Goal: Check status: Check status

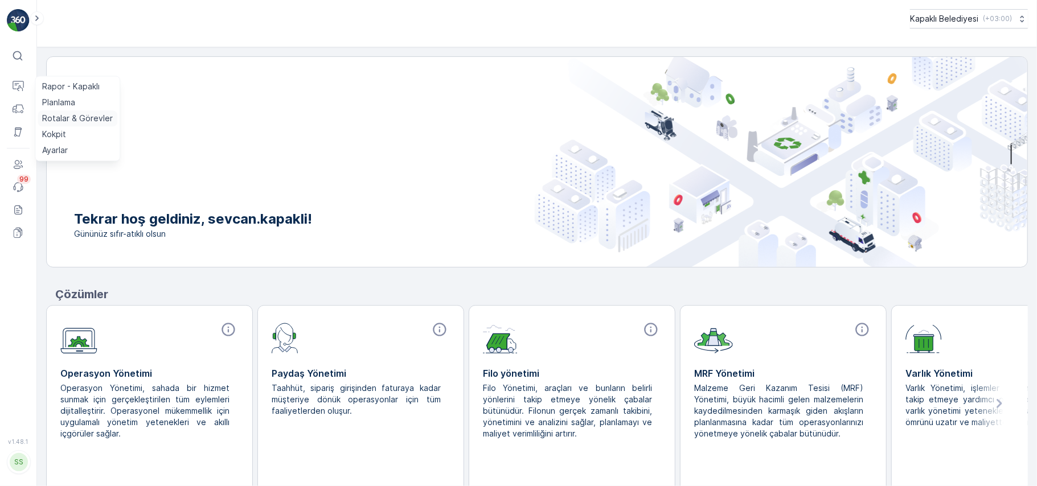
click at [78, 120] on p "Rotalar & Görevler" at bounding box center [77, 118] width 71 height 11
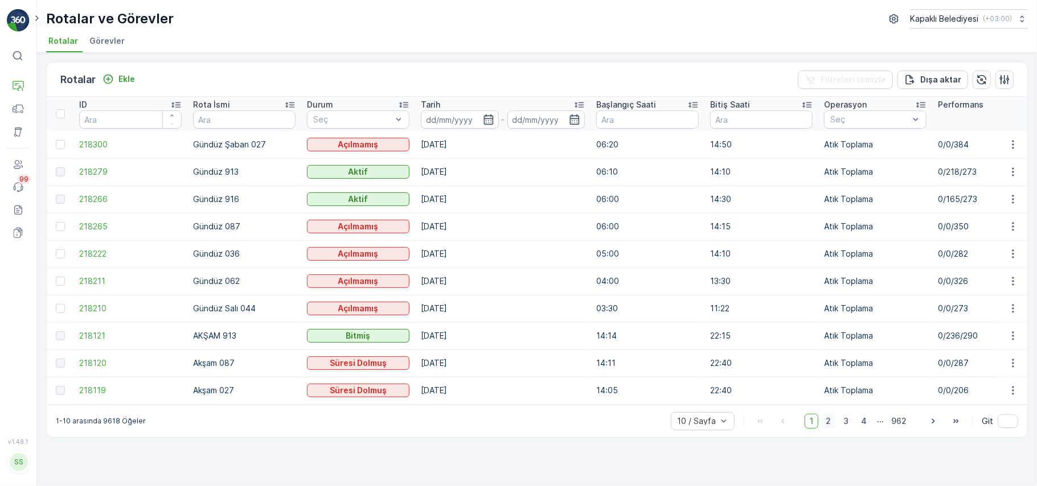
click at [832, 429] on span "2" at bounding box center [828, 421] width 15 height 15
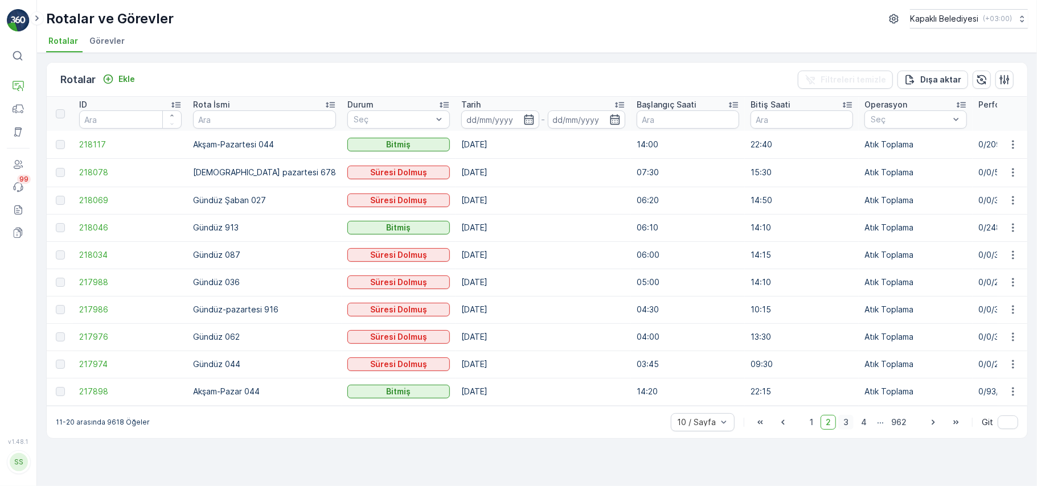
click at [845, 428] on span "3" at bounding box center [845, 422] width 15 height 15
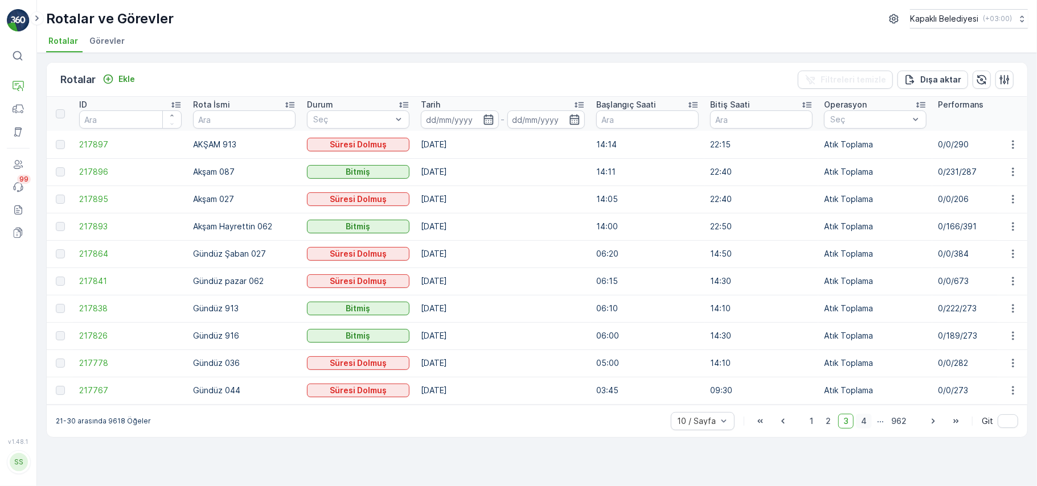
click at [865, 426] on span "4" at bounding box center [864, 421] width 16 height 15
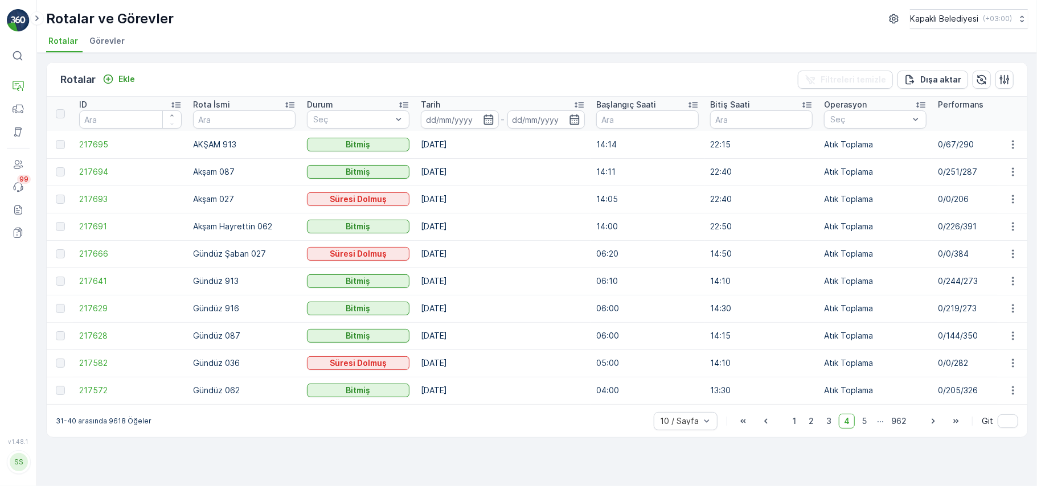
click at [865, 424] on span "5" at bounding box center [864, 421] width 15 height 15
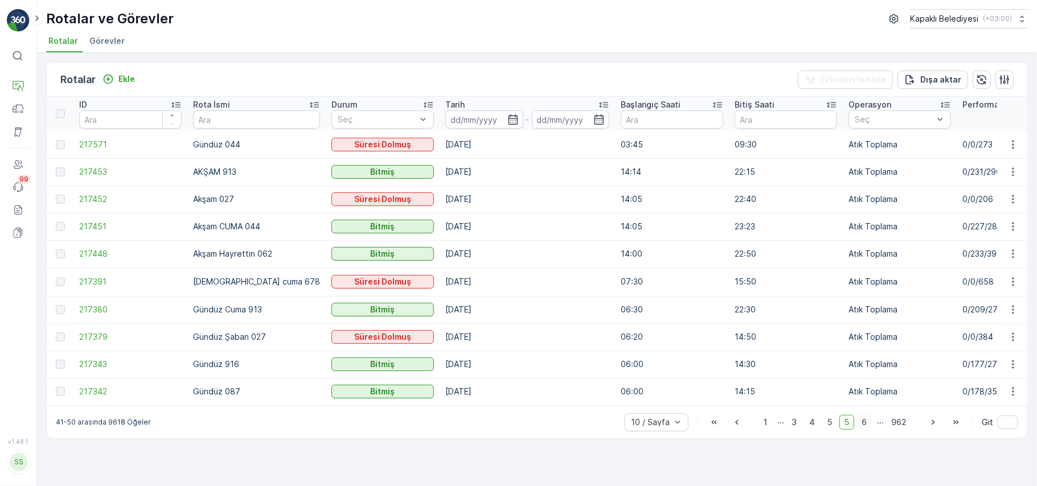
click at [865, 427] on span "6" at bounding box center [864, 422] width 15 height 15
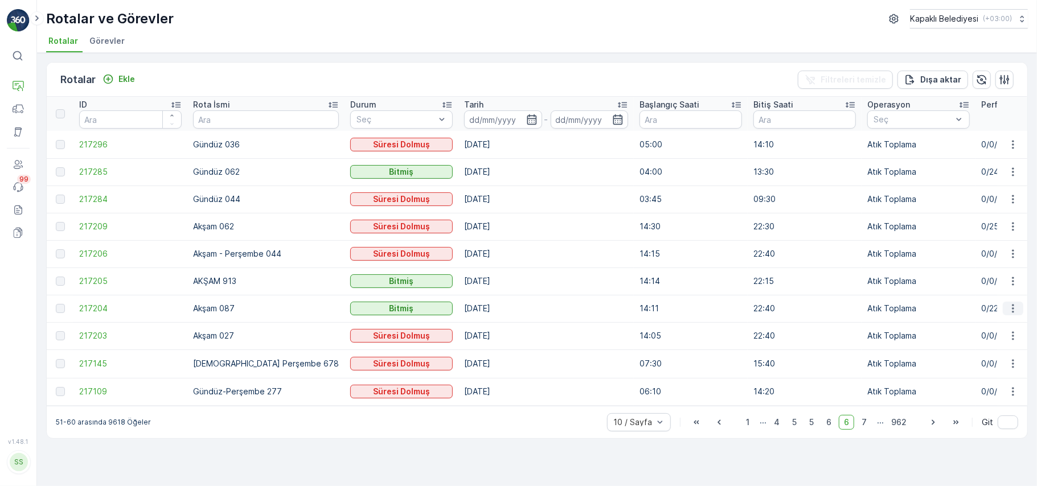
click at [1017, 304] on icon "button" at bounding box center [1013, 308] width 11 height 11
click at [994, 327] on span "Daha fazla ayrıntı görün" at bounding box center [987, 325] width 91 height 11
click at [1015, 308] on icon "button" at bounding box center [1013, 308] width 11 height 11
click at [998, 344] on span "Rota Takibini Görüntüle" at bounding box center [986, 341] width 89 height 11
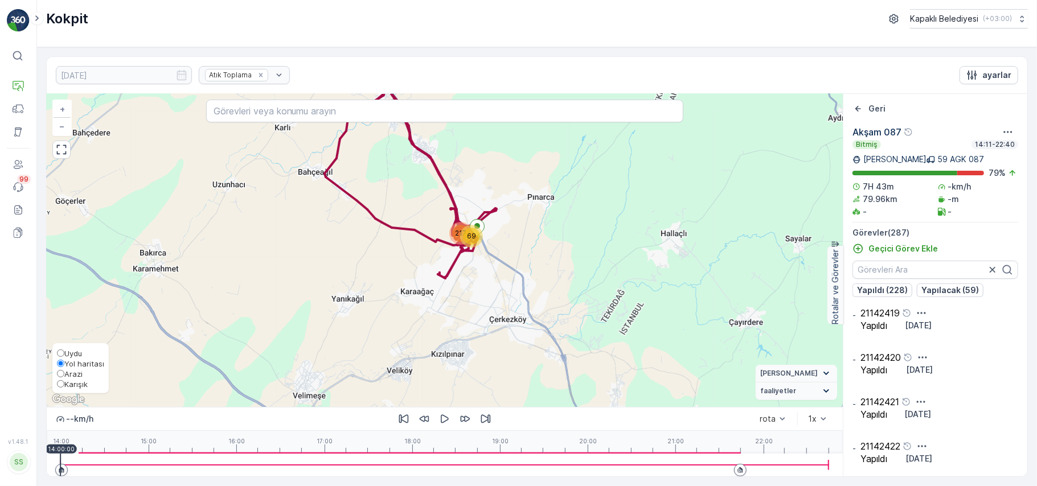
click at [64, 373] on input "Arazi" at bounding box center [60, 373] width 7 height 7
radio input "true"
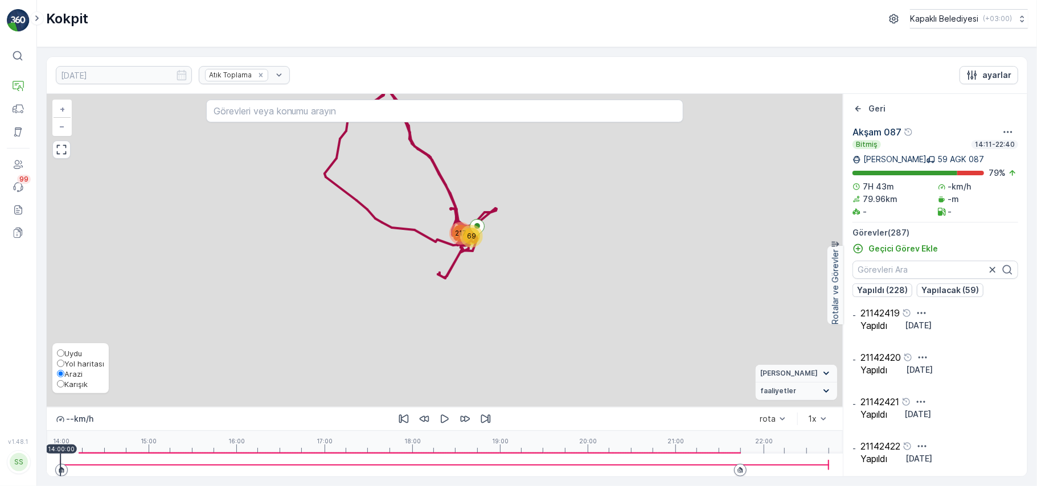
click at [62, 383] on input "Karışık" at bounding box center [60, 384] width 7 height 7
radio input "true"
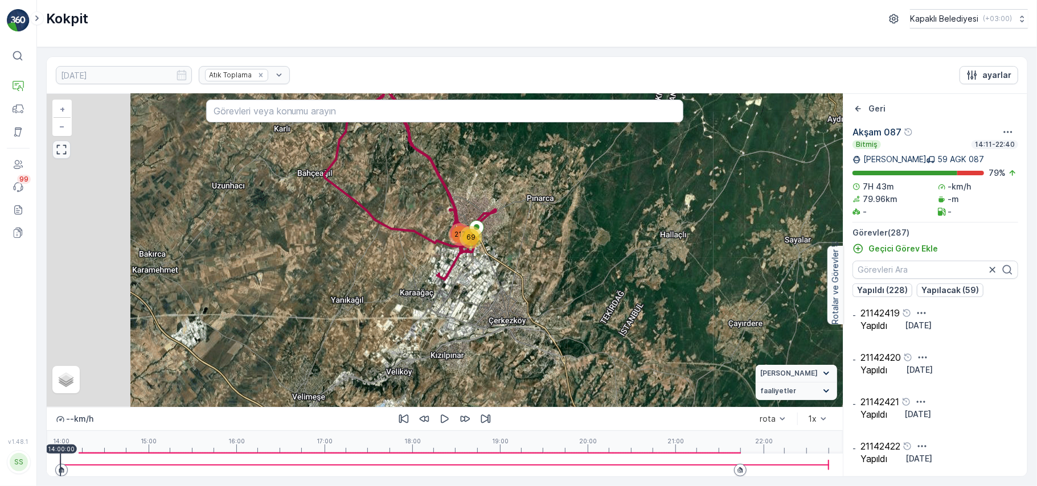
click at [62, 152] on icon "button" at bounding box center [61, 149] width 11 height 11
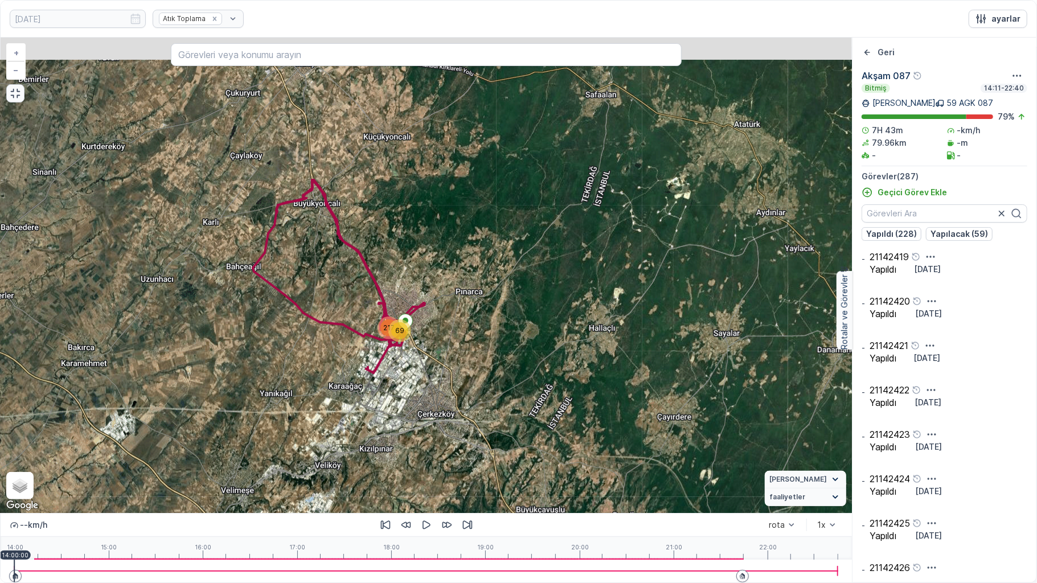
drag, startPoint x: 442, startPoint y: 285, endPoint x: 390, endPoint y: 335, distance: 72.1
click at [390, 341] on icon at bounding box center [339, 276] width 172 height 193
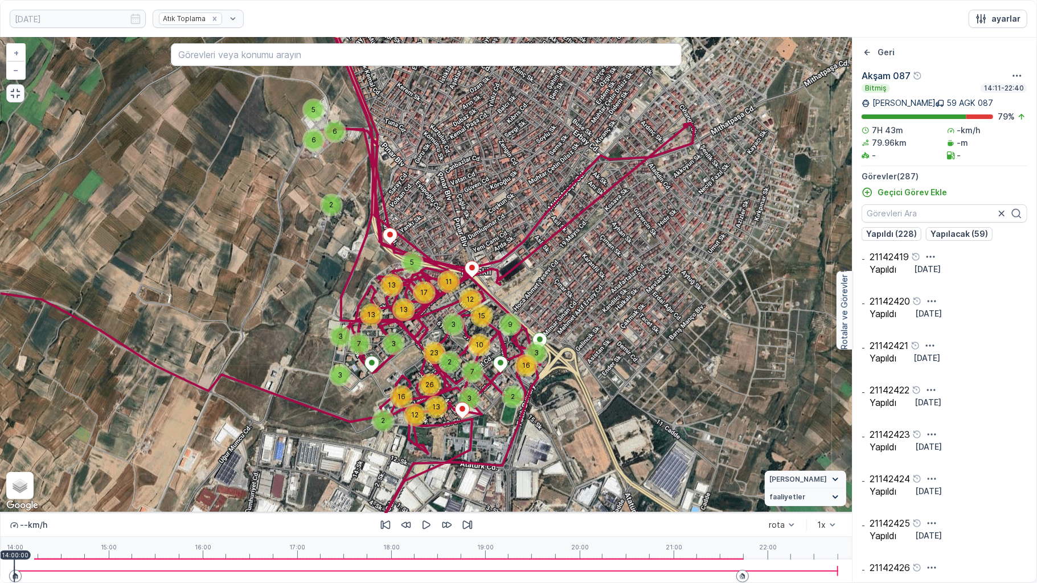
drag, startPoint x: 411, startPoint y: 367, endPoint x: 422, endPoint y: 344, distance: 25.2
click at [419, 347] on div "6 5 6 2 12 2 13 16 26 3 3 23 12 11 5 17 3 7 3 13 13 13 2 3 2 7 3 10 15 9 16 + −…" at bounding box center [427, 276] width 852 height 476
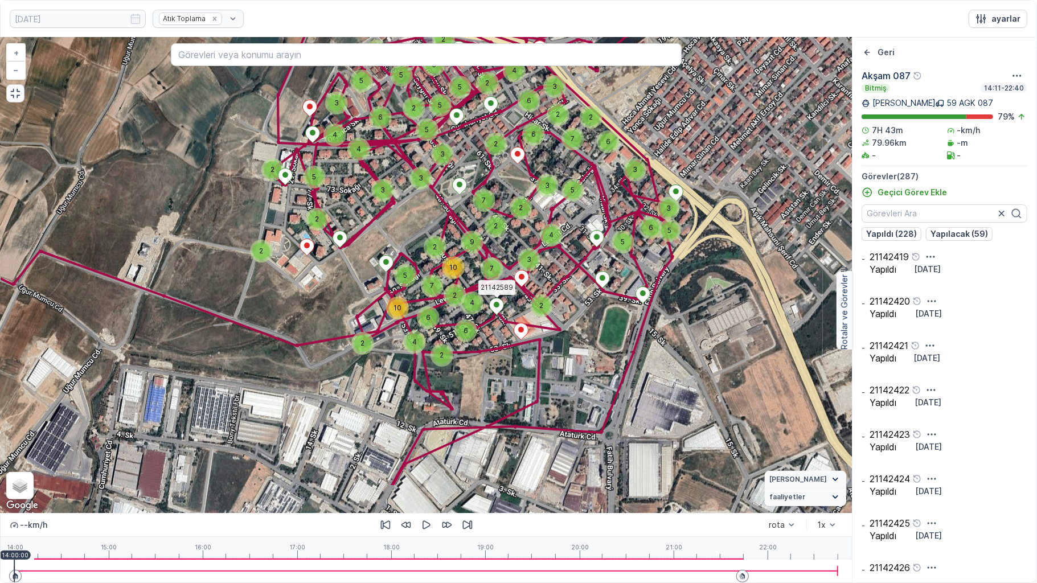
drag, startPoint x: 513, startPoint y: 375, endPoint x: 509, endPoint y: 313, distance: 61.6
click at [509, 313] on div "5 2 3 3 2 2 2 4 6 2 2 4 6 5 10 2 7 7 10 2 2 3 3 9 7 2 3 6 2 4 4 2 2 5 6 5 3 2 5…" at bounding box center [427, 276] width 852 height 476
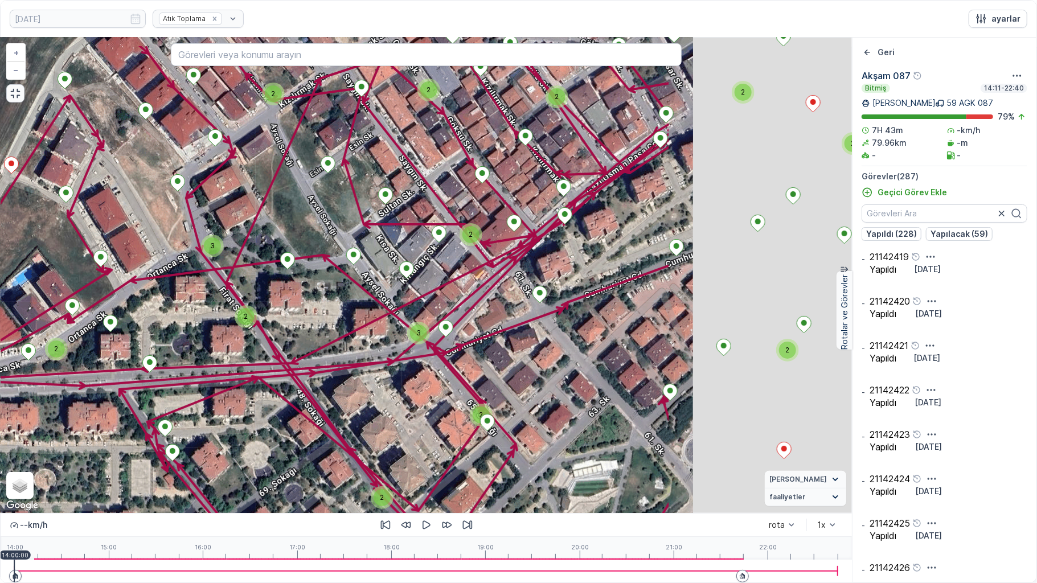
drag, startPoint x: 707, startPoint y: 237, endPoint x: 507, endPoint y: 251, distance: 200.4
click at [436, 293] on div "3 3 2 2 3 3 2 2 2 2 2 2 3 2 5 2 2 3 2 4 2 2 3 3 2 2 2 3 3 5 2 2 2 2 2 3 2 2 3 3…" at bounding box center [427, 276] width 852 height 476
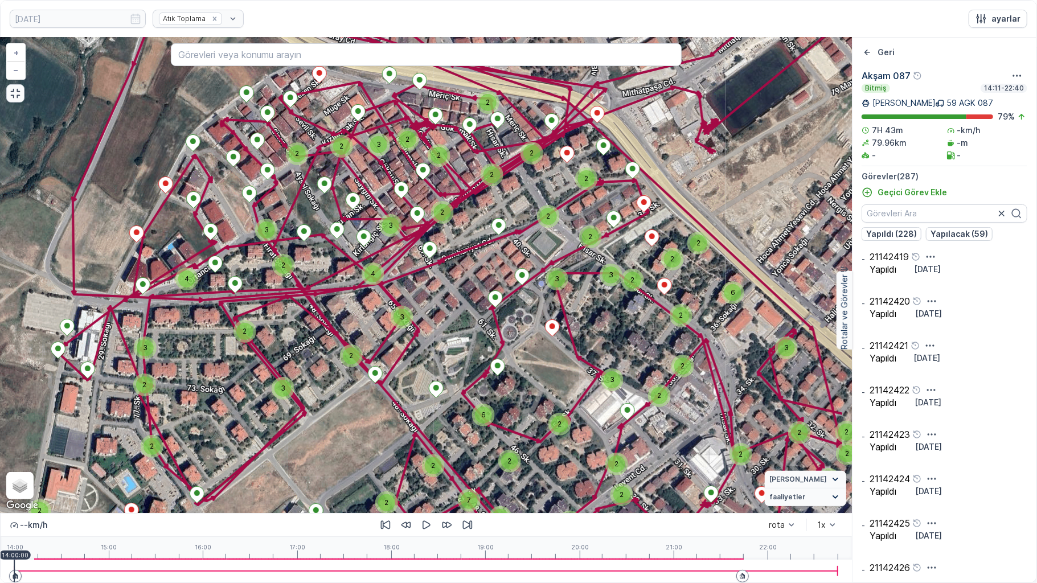
drag, startPoint x: 665, startPoint y: 210, endPoint x: 613, endPoint y: 304, distance: 107.3
click at [570, 185] on div "4 3 2 2 4 3 3 2 2 3 2 3 3 2 6 2 3 4 2 5 4 3 3 2 3 2 2 7 6 2 2 2 2 2 2 2 2 2 3 3…" at bounding box center [427, 276] width 852 height 476
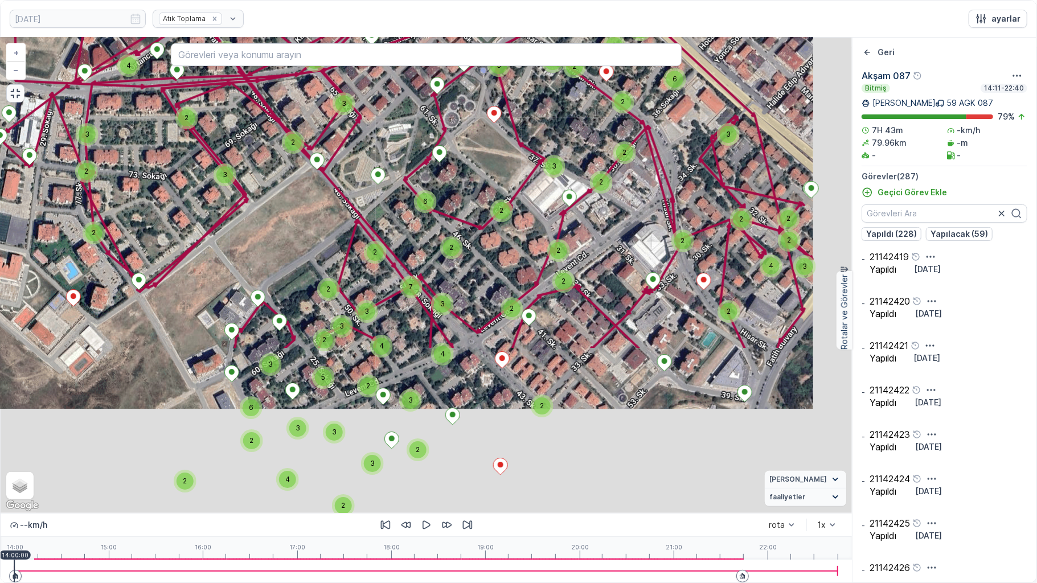
drag, startPoint x: 604, startPoint y: 379, endPoint x: 547, endPoint y: 167, distance: 219.0
click at [547, 167] on div "3" at bounding box center [554, 166] width 17 height 17
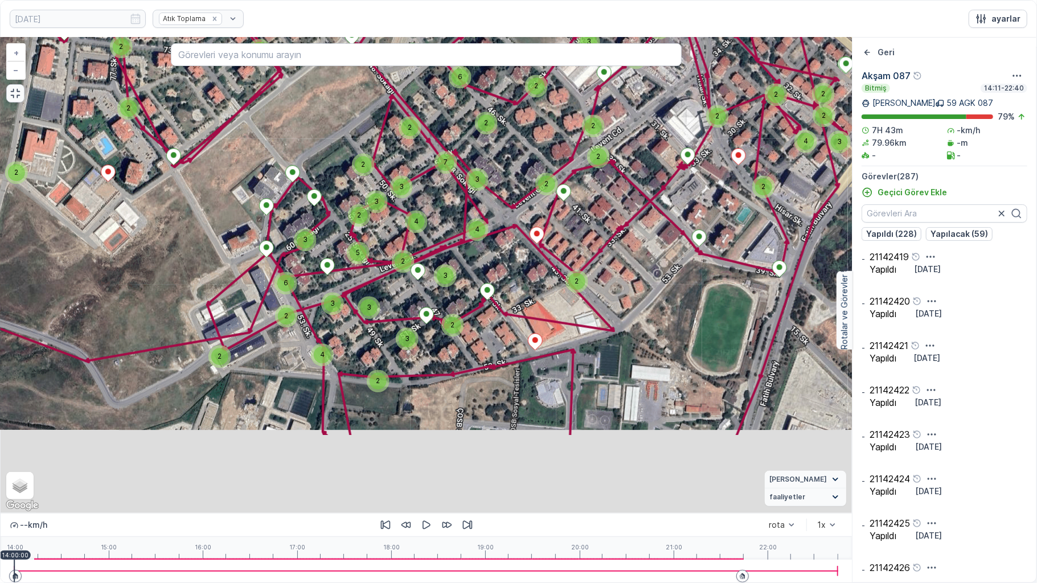
drag, startPoint x: 563, startPoint y: 313, endPoint x: 587, endPoint y: 208, distance: 107.0
click at [587, 208] on div "4 3 2 2 4 3 3 2 2 3 2 3 3 2 6 2 3 4 2 5 4 3 3 2 3 2 2 7 6 2 2 2 2 2 2 2 2 2 3 3…" at bounding box center [427, 276] width 852 height 476
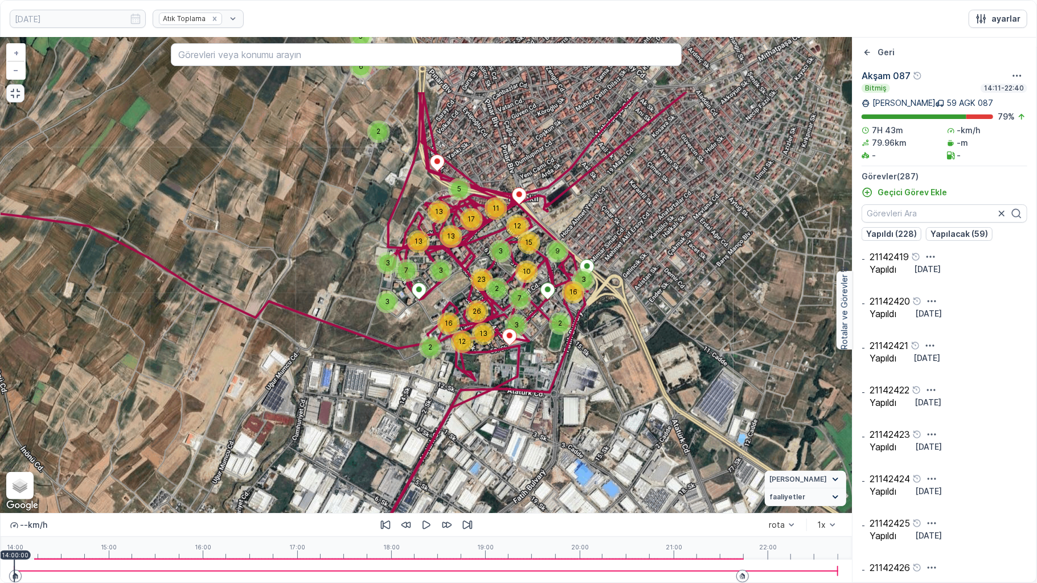
drag, startPoint x: 537, startPoint y: 173, endPoint x: 529, endPoint y: 276, distance: 103.4
click at [529, 276] on span "10" at bounding box center [527, 271] width 8 height 9
